Goal: Use online tool/utility

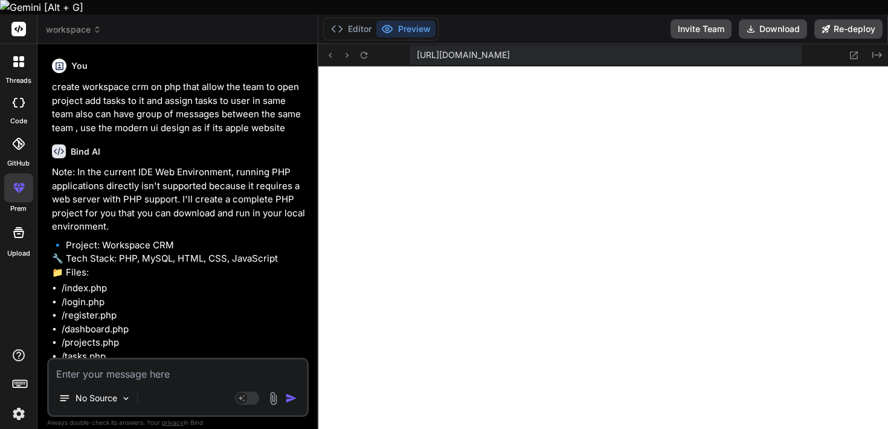
scroll to position [2926, 0]
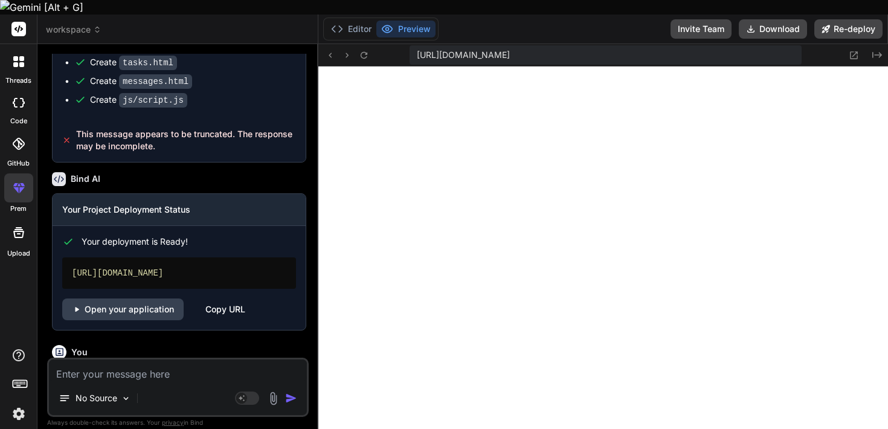
click at [18, 375] on icon at bounding box center [19, 383] width 17 height 17
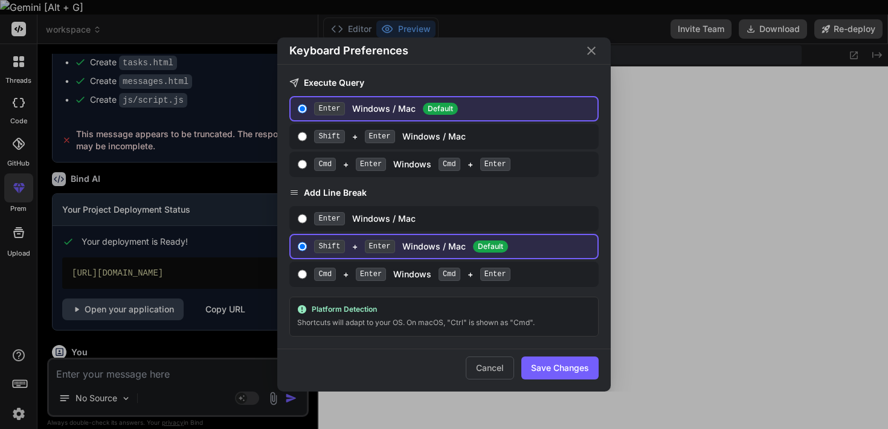
click at [18, 369] on div "Keyboard Preferences Execute Query Enter Windows / Mac Default Shift + Enter Wi…" at bounding box center [444, 214] width 888 height 429
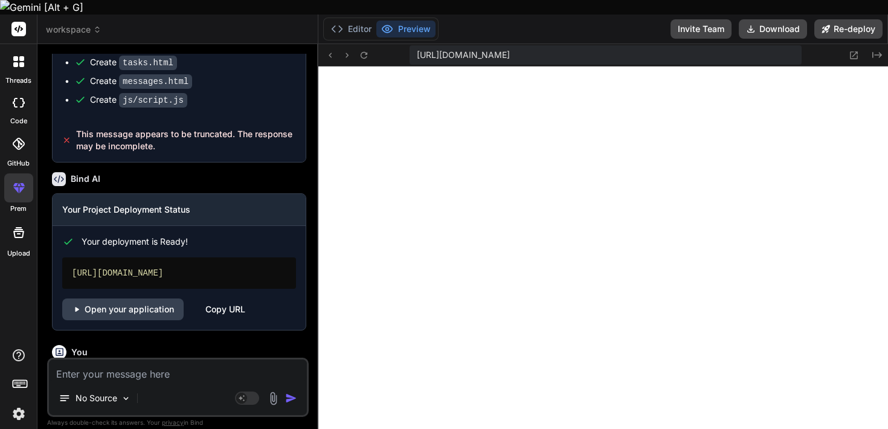
click at [22, 130] on div at bounding box center [18, 143] width 27 height 27
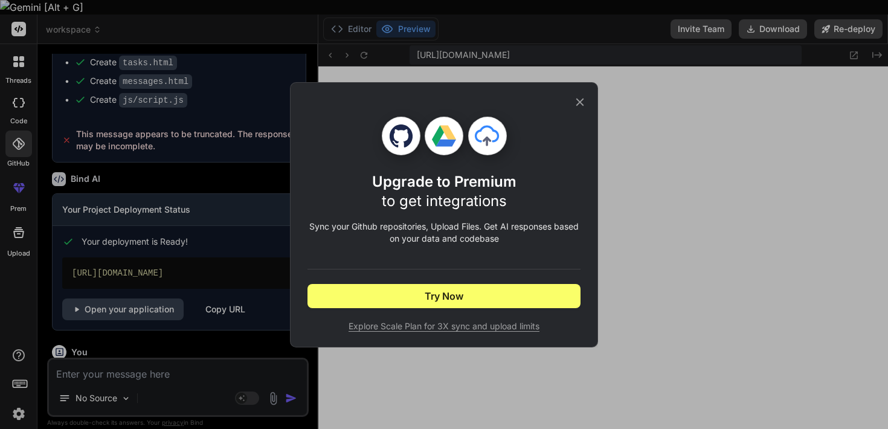
click at [22, 123] on div "Upgrade to Premium to get integrations Sync your Github repositories, Upload Fi…" at bounding box center [444, 214] width 888 height 429
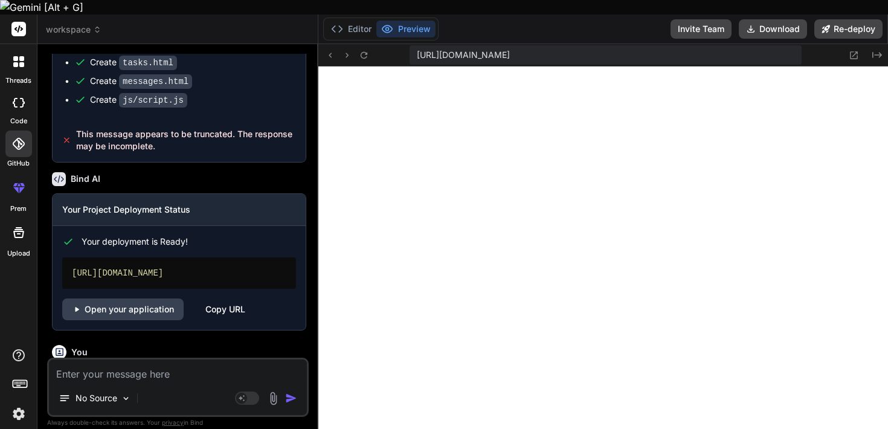
click at [13, 98] on icon at bounding box center [15, 103] width 5 height 10
type textarea "x"
click at [22, 54] on div at bounding box center [18, 61] width 25 height 25
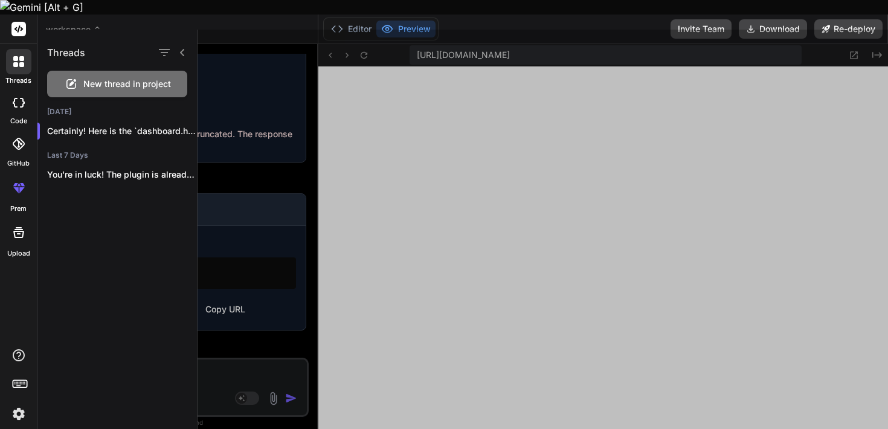
click at [22, 54] on div at bounding box center [18, 61] width 25 height 25
click at [18, 187] on icon at bounding box center [15, 190] width 5 height 6
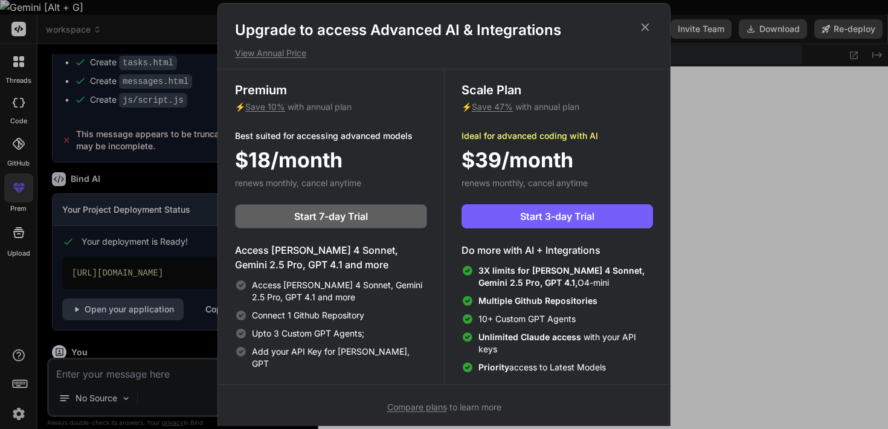
click at [88, 167] on div "Upgrade to access Advanced AI & Integrations View Annual Price Premium ⚡ Save 1…" at bounding box center [444, 214] width 888 height 429
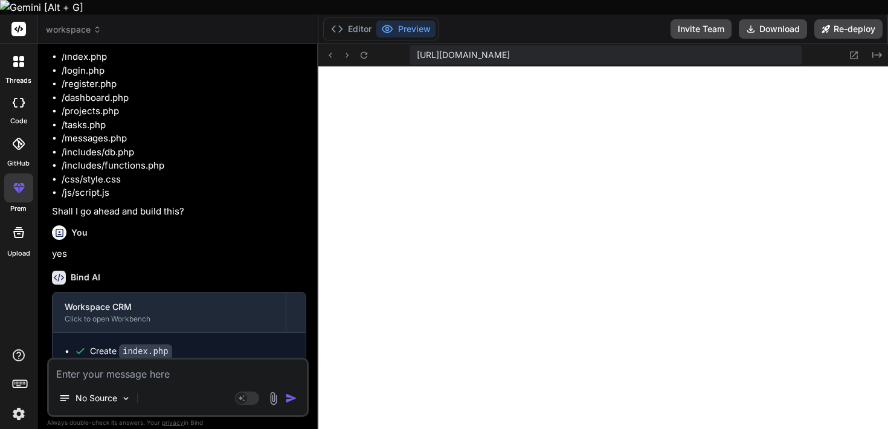
scroll to position [0, 0]
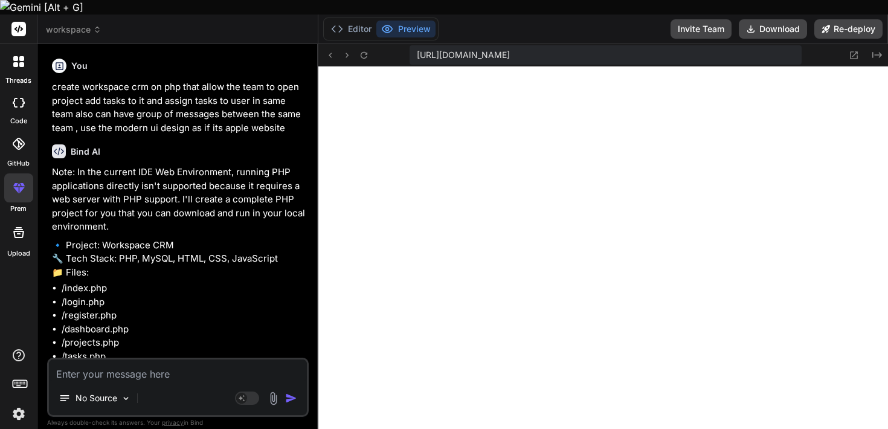
click at [94, 25] on icon at bounding box center [97, 29] width 8 height 8
